Goal: Information Seeking & Learning: Learn about a topic

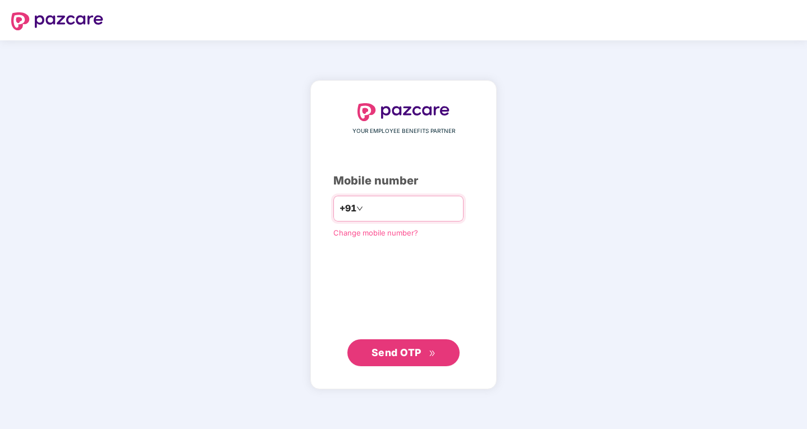
drag, startPoint x: 0, startPoint y: 0, endPoint x: 415, endPoint y: 208, distance: 463.8
click at [415, 208] on input "number" at bounding box center [411, 209] width 92 height 18
type input "**********"
click at [423, 356] on span "Send OTP" at bounding box center [404, 353] width 65 height 16
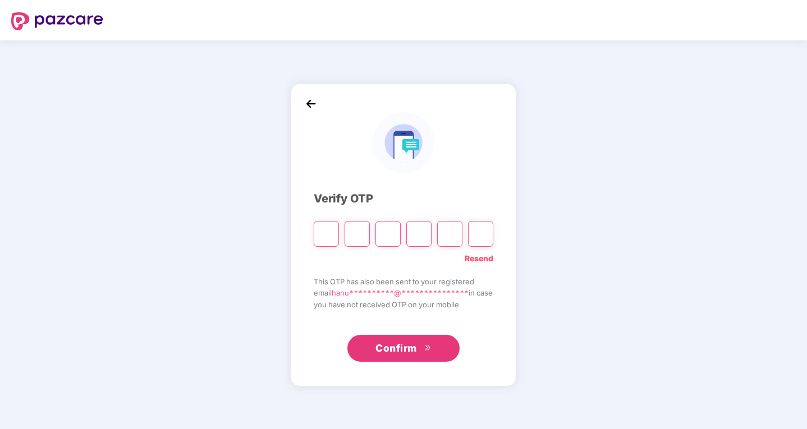
type input "*"
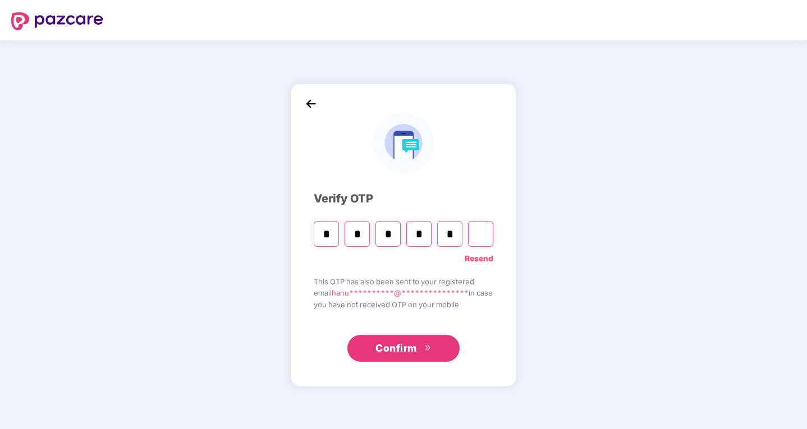
type input "*"
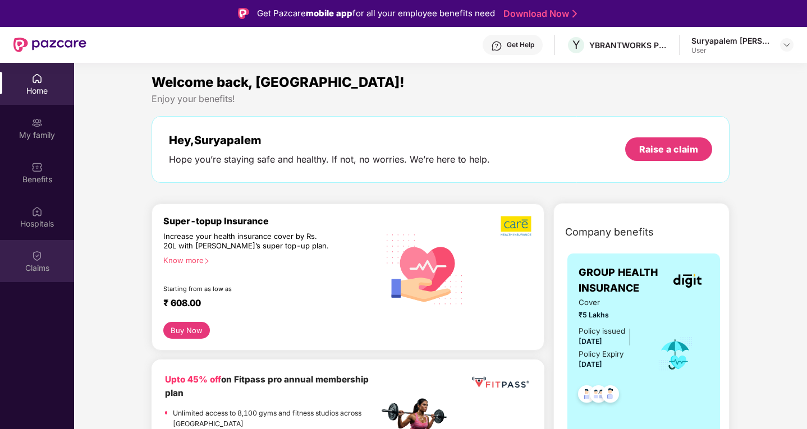
click at [26, 254] on div "Claims" at bounding box center [37, 261] width 74 height 42
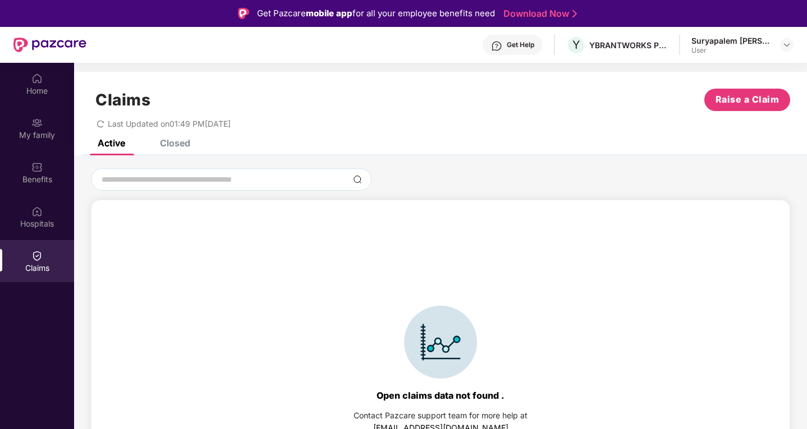
click at [170, 141] on div "Closed" at bounding box center [175, 143] width 30 height 11
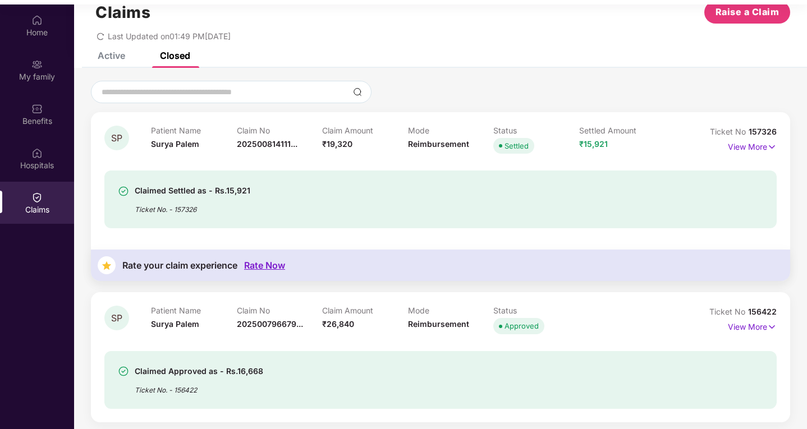
scroll to position [63, 0]
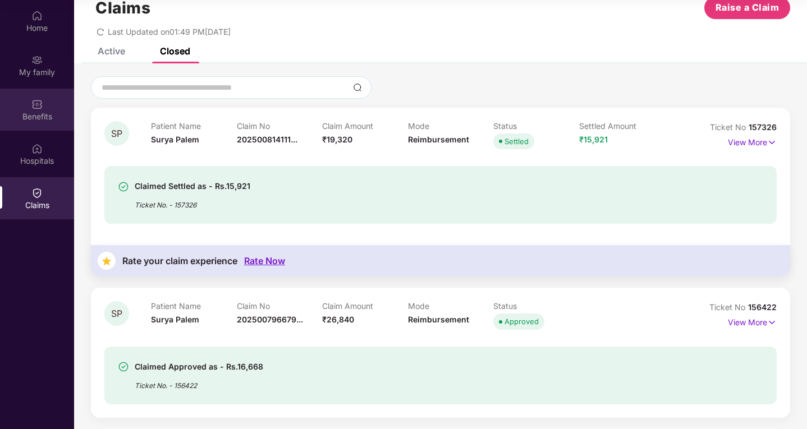
click at [40, 109] on img at bounding box center [36, 104] width 11 height 11
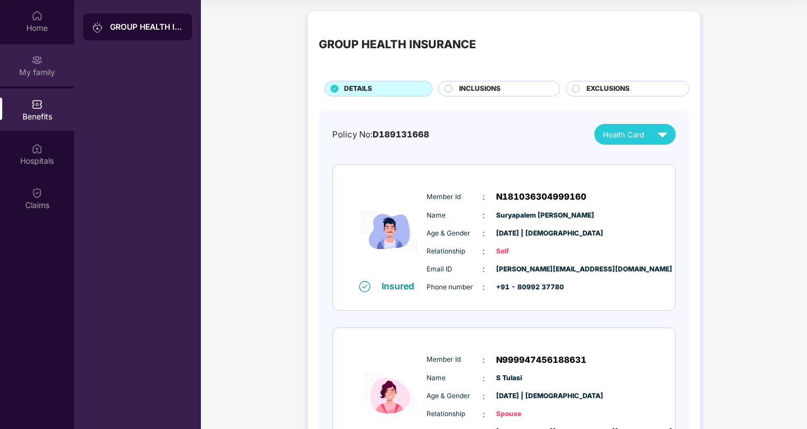
click at [39, 75] on div "My family" at bounding box center [37, 72] width 74 height 11
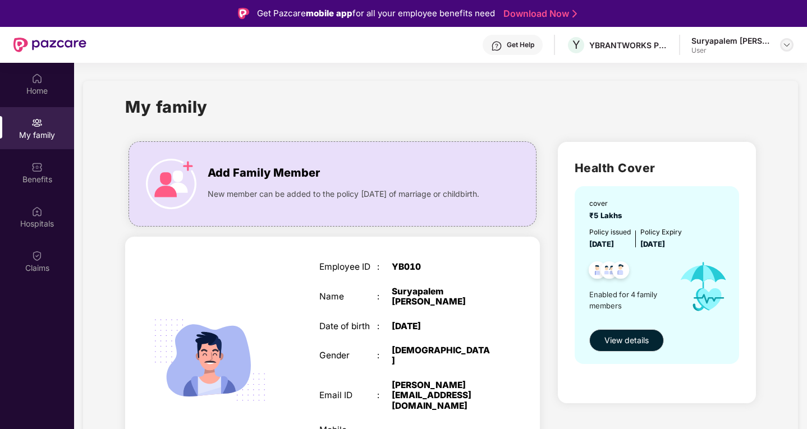
click at [786, 45] on img at bounding box center [786, 44] width 9 height 9
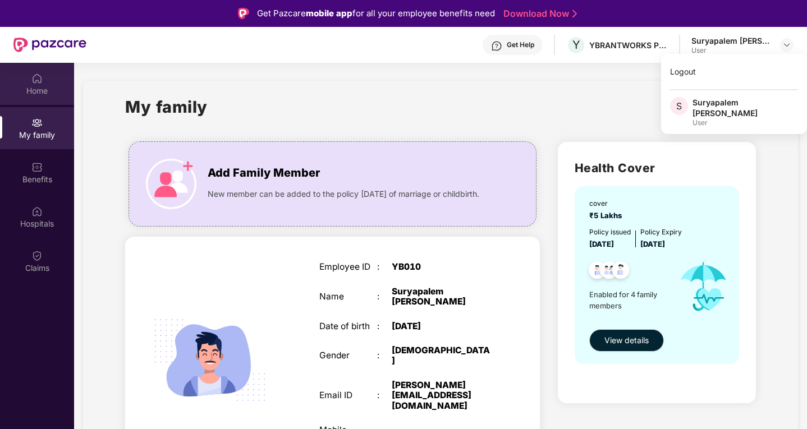
click at [29, 86] on div "Home" at bounding box center [37, 90] width 74 height 11
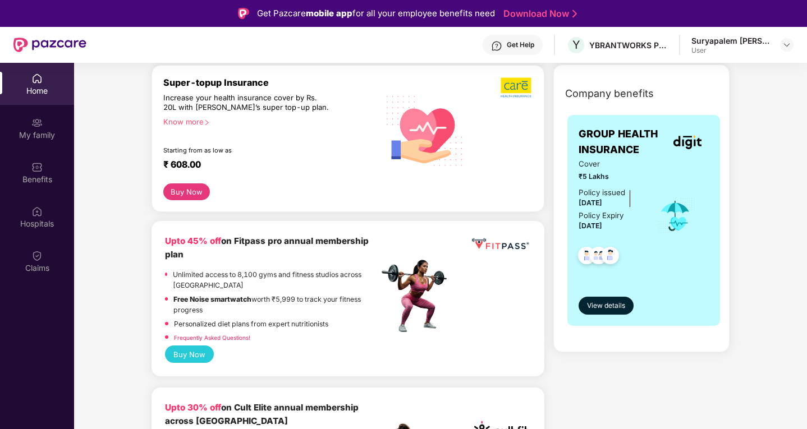
scroll to position [112, 0]
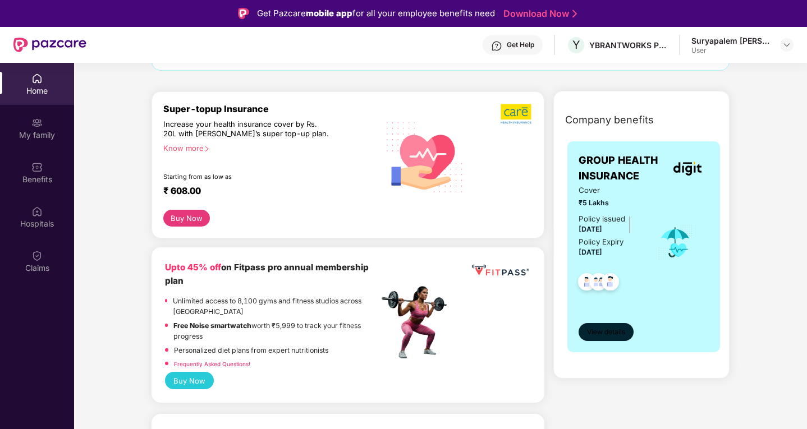
click at [602, 331] on span "View details" at bounding box center [606, 332] width 38 height 11
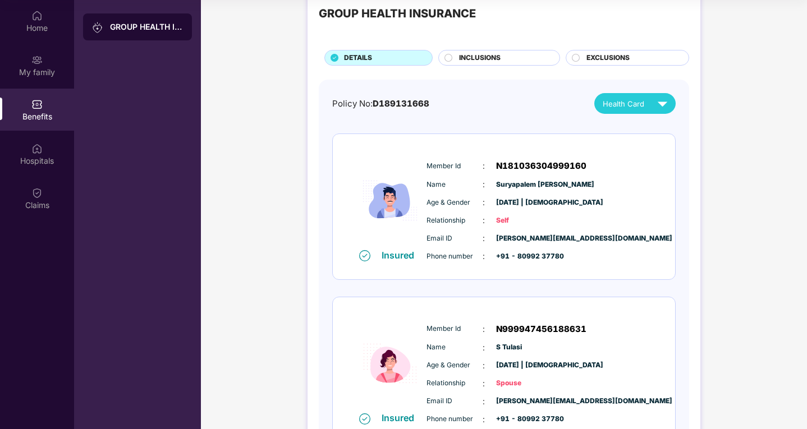
scroll to position [0, 0]
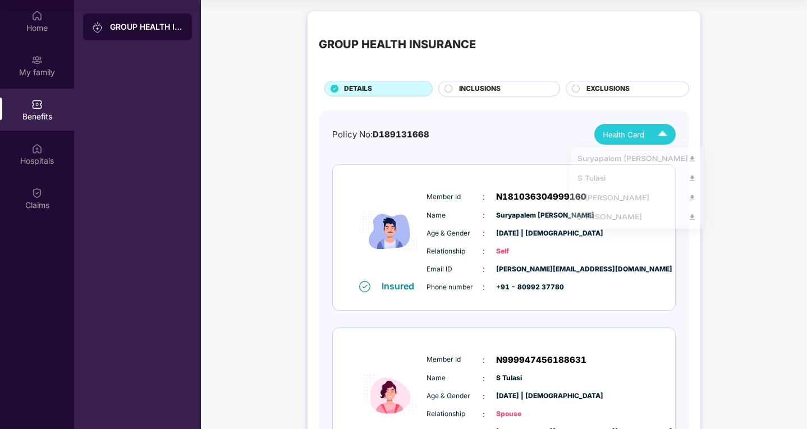
click at [661, 136] on img at bounding box center [663, 135] width 20 height 20
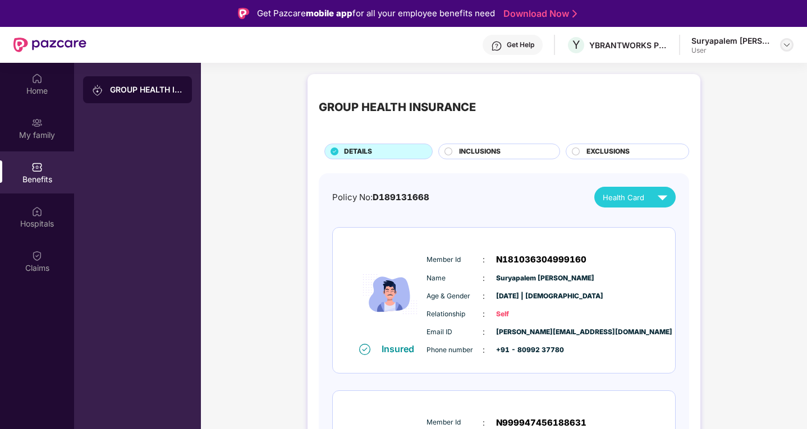
click at [782, 47] on div at bounding box center [786, 44] width 13 height 13
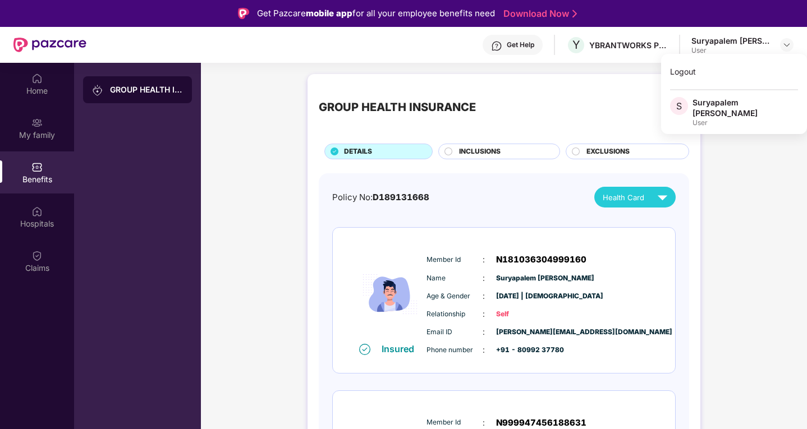
click at [462, 56] on div "Get Help Y YBRANTWORKS PRIVATE LIMITED Suryapalem [PERSON_NAME] User" at bounding box center [439, 45] width 707 height 36
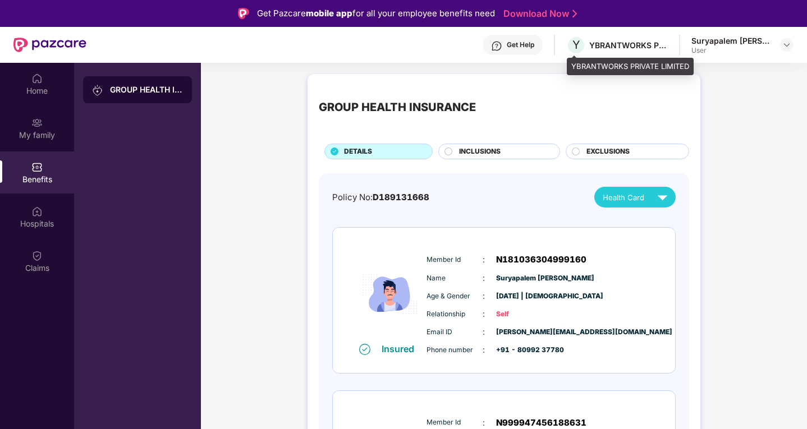
click at [647, 38] on div "Y YBRANTWORKS PRIVATE LIMITED" at bounding box center [617, 45] width 102 height 20
click at [641, 48] on div "YBRANTWORKS PRIVATE LIMITED" at bounding box center [628, 45] width 79 height 11
click at [787, 44] on img at bounding box center [786, 44] width 9 height 9
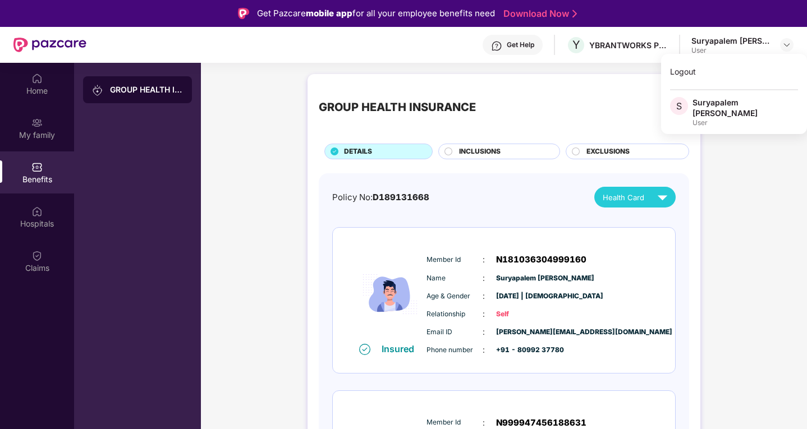
click at [506, 48] on div "Get Help" at bounding box center [513, 45] width 60 height 20
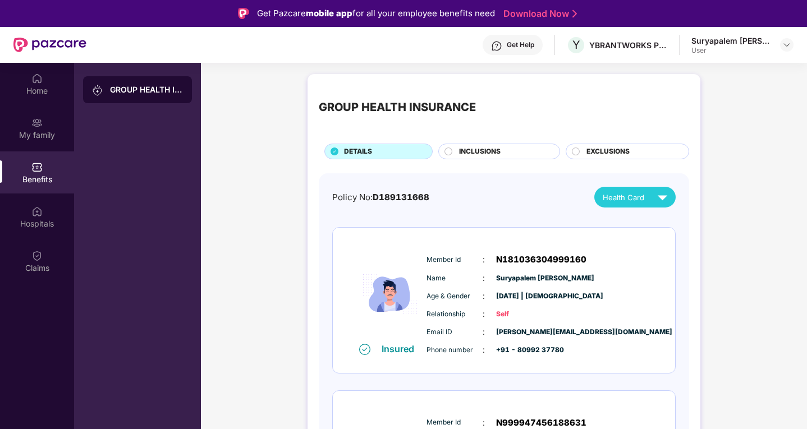
click at [150, 88] on div "GROUP HEALTH INSURANCE" at bounding box center [146, 89] width 73 height 11
click at [522, 149] on div "INCLUSIONS" at bounding box center [503, 152] width 100 height 12
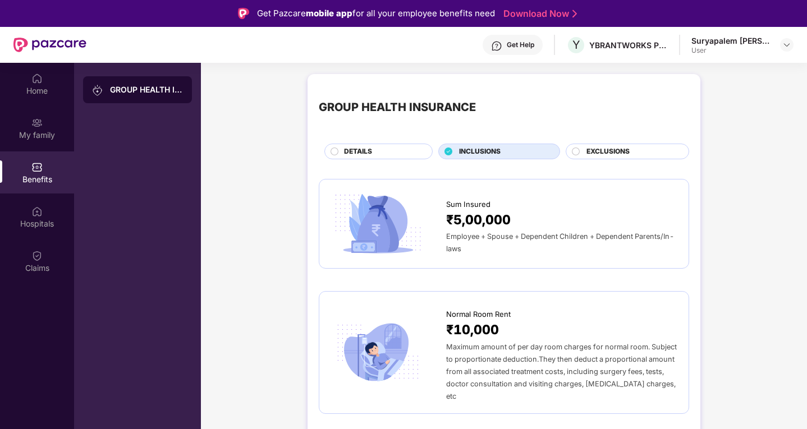
click at [592, 151] on span "EXCLUSIONS" at bounding box center [608, 151] width 43 height 11
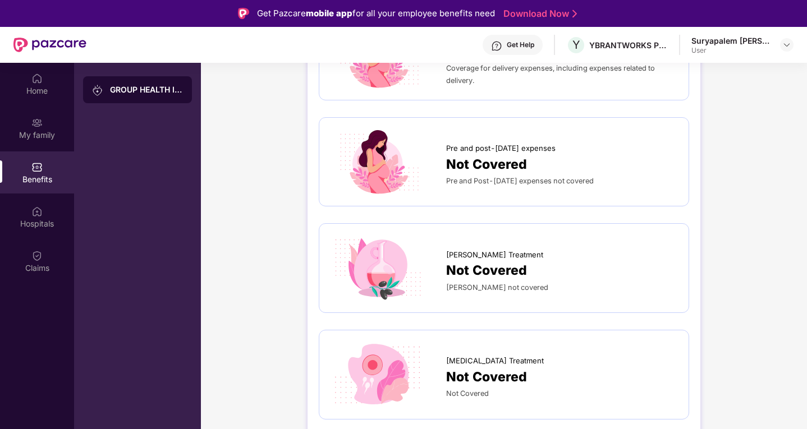
scroll to position [337, 0]
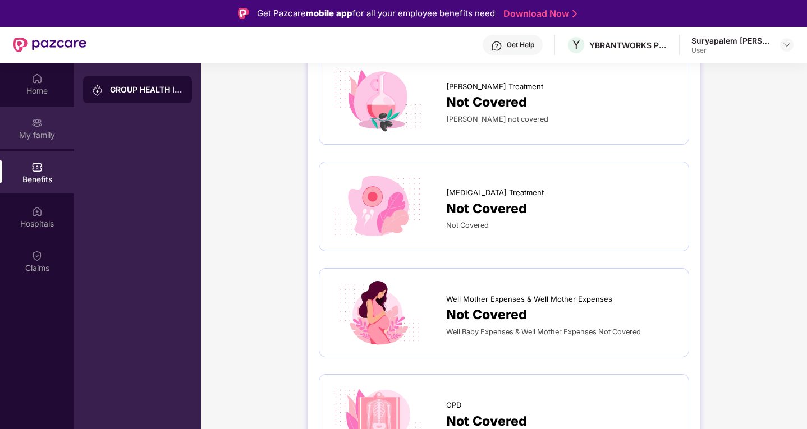
click at [40, 122] on img at bounding box center [36, 122] width 11 height 11
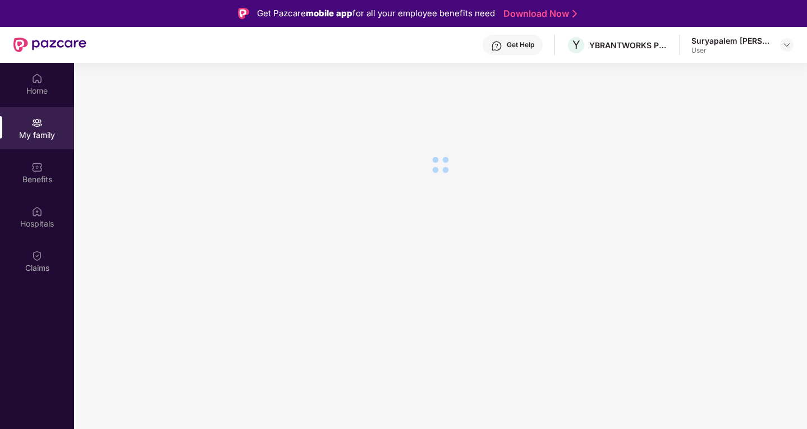
scroll to position [0, 0]
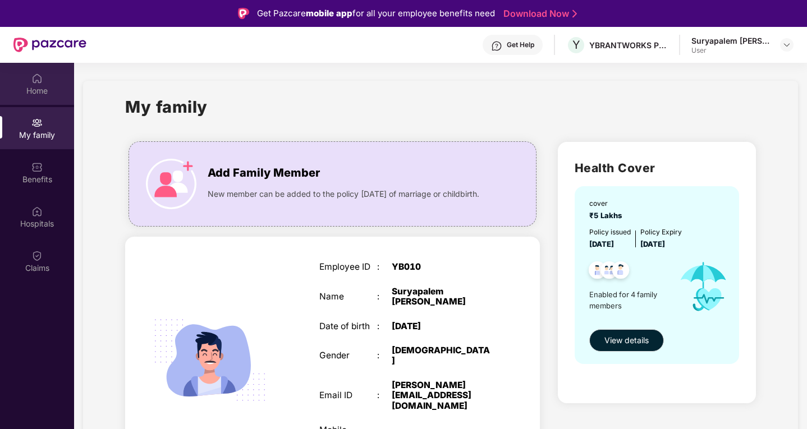
click at [36, 72] on div at bounding box center [36, 77] width 11 height 11
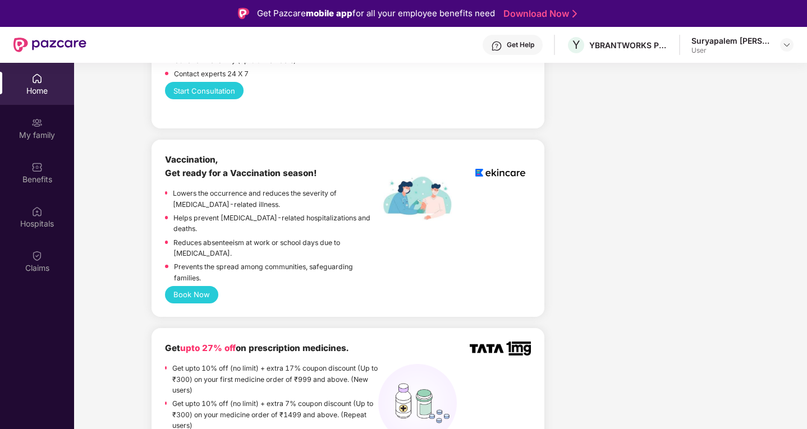
scroll to position [393, 0]
